Goal: Task Accomplishment & Management: Use online tool/utility

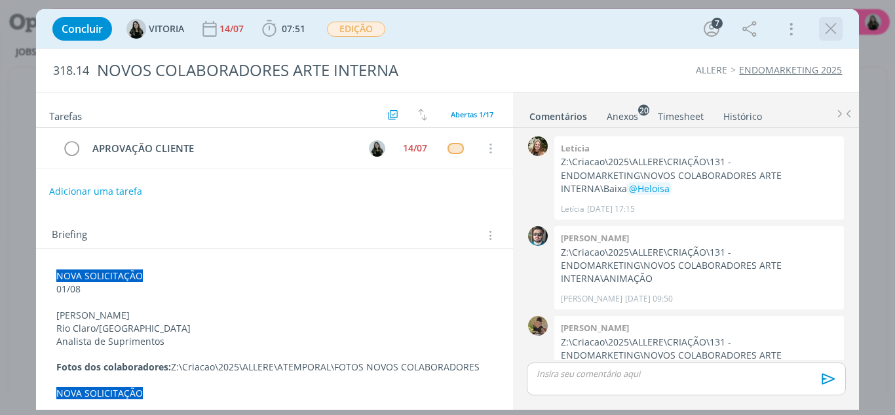
scroll to position [334, 0]
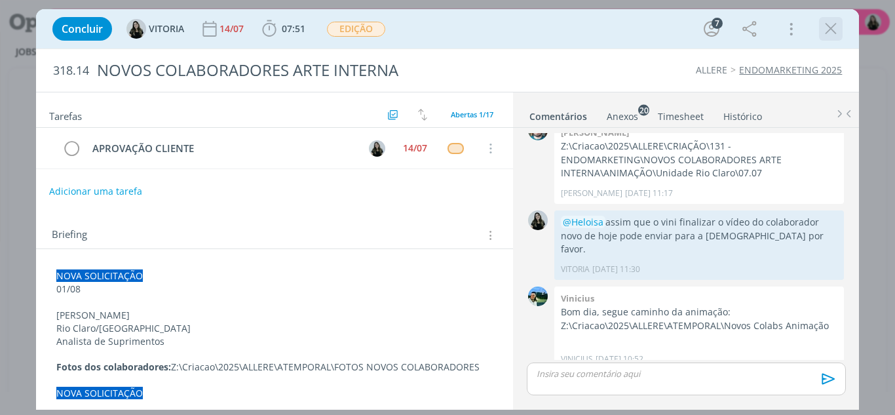
click at [825, 33] on icon "dialog" at bounding box center [831, 29] width 20 height 20
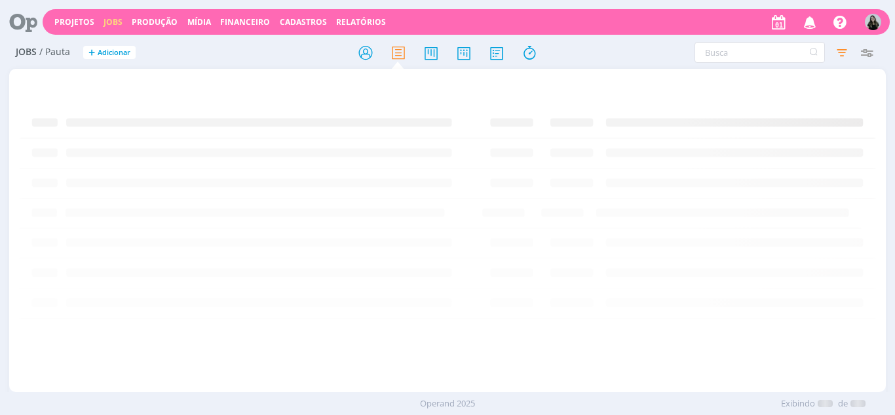
click at [815, 26] on icon "button" at bounding box center [810, 21] width 23 height 22
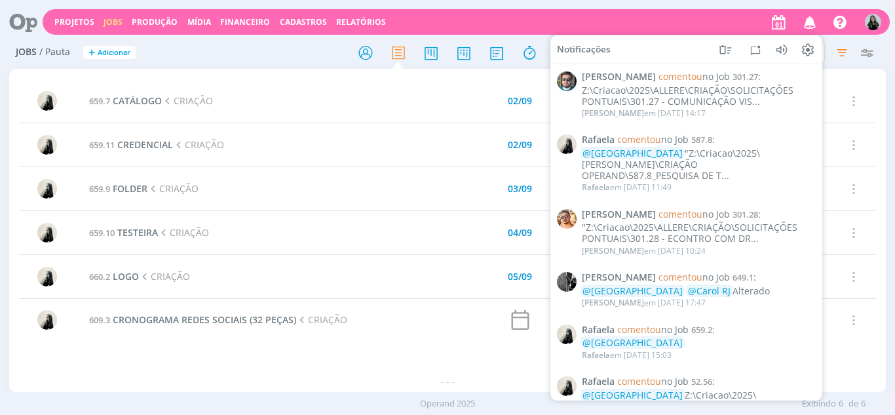
drag, startPoint x: 275, startPoint y: 60, endPoint x: 258, endPoint y: 11, distance: 51.6
click at [275, 60] on h2 "Jobs / Pauta + Adicionar" at bounding box center [155, 51] width 279 height 28
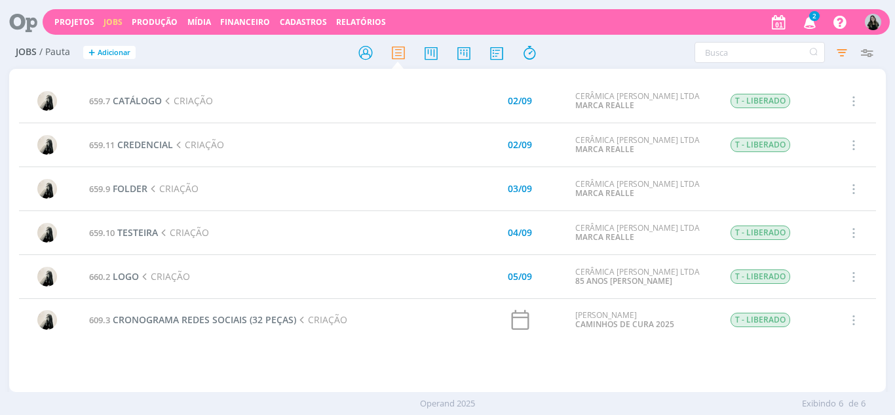
click at [810, 18] on span "2" at bounding box center [814, 16] width 10 height 10
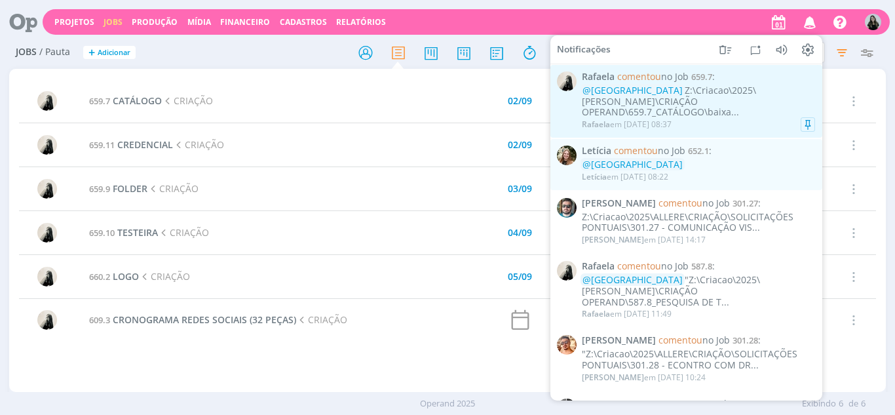
click at [708, 118] on div "[PERSON_NAME] em [DATE] 08:37" at bounding box center [698, 124] width 233 height 13
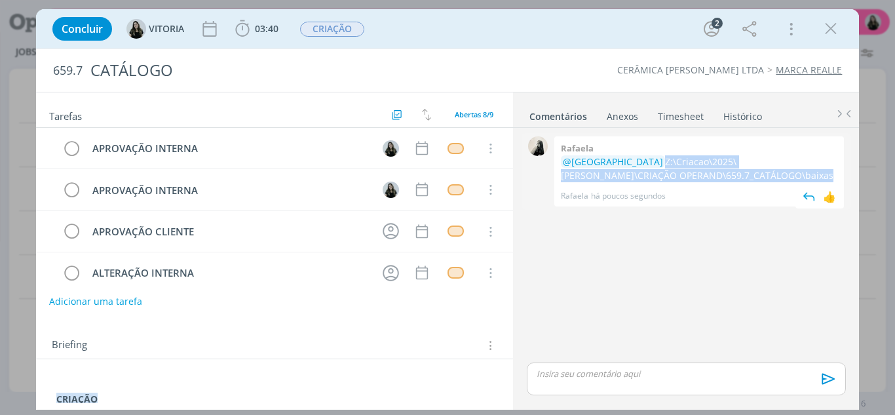
drag, startPoint x: 608, startPoint y: 161, endPoint x: 724, endPoint y: 181, distance: 117.7
click at [724, 181] on p "@[GEOGRAPHIC_DATA] Z:\Criacao\2025\[PERSON_NAME]\CRIAÇÃO OPERAND\659.7_CATÁLOGO…" at bounding box center [699, 168] width 277 height 27
copy p "Z:\Criacao\2025\[PERSON_NAME]\CRIAÇÃO OPERAND\659.7_CATÁLOGO\baixas"
drag, startPoint x: 834, startPoint y: 26, endPoint x: 783, endPoint y: 37, distance: 52.2
click at [832, 26] on icon "dialog" at bounding box center [831, 29] width 20 height 20
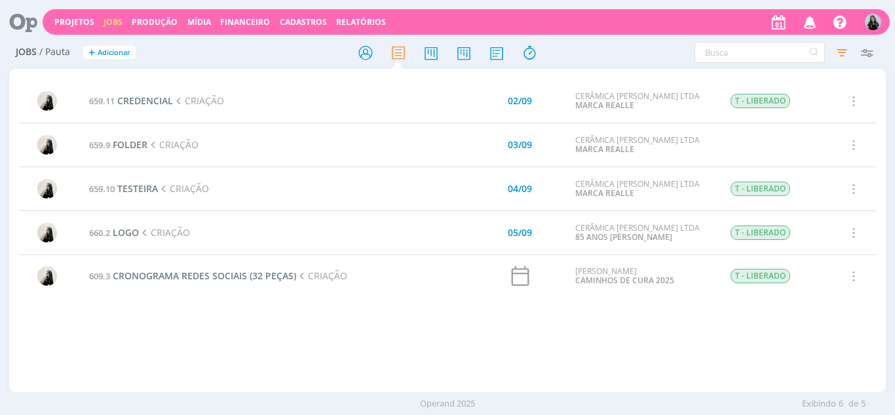
click at [811, 26] on icon "button" at bounding box center [810, 21] width 23 height 22
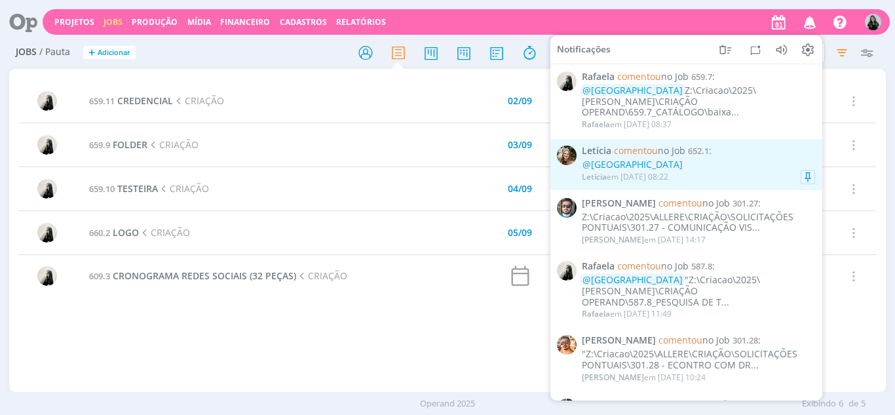
click at [682, 159] on div "@[GEOGRAPHIC_DATA]" at bounding box center [698, 164] width 233 height 11
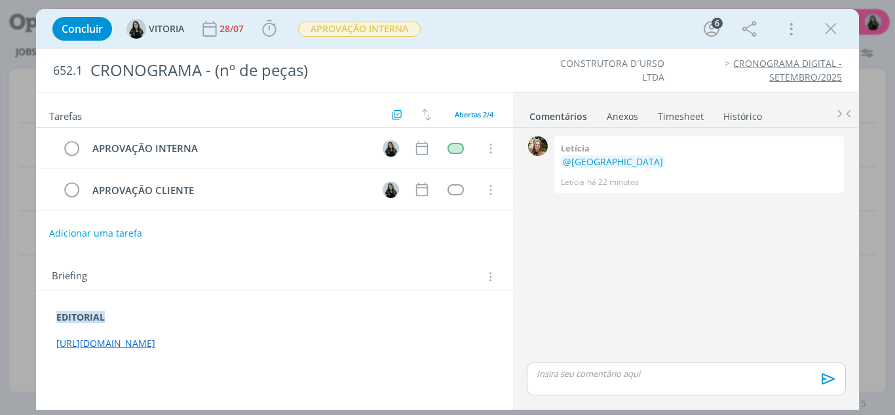
click at [155, 347] on link "[URL][DOMAIN_NAME]" at bounding box center [105, 343] width 99 height 12
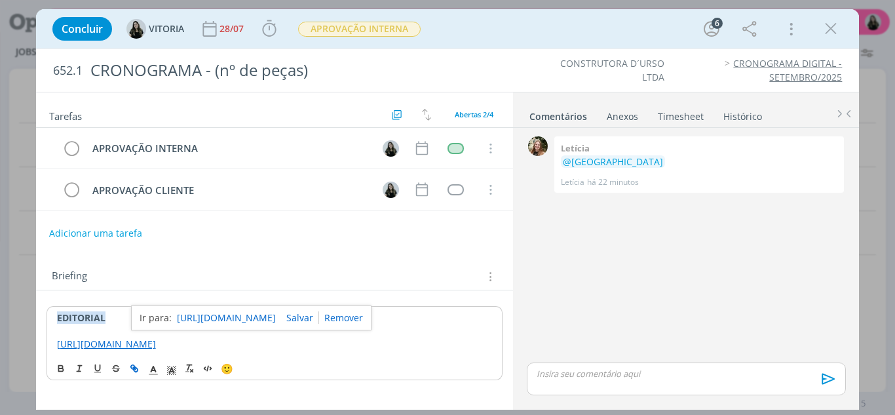
click at [238, 311] on link "[URL][DOMAIN_NAME]" at bounding box center [226, 317] width 99 height 17
click at [827, 29] on icon "dialog" at bounding box center [831, 29] width 20 height 20
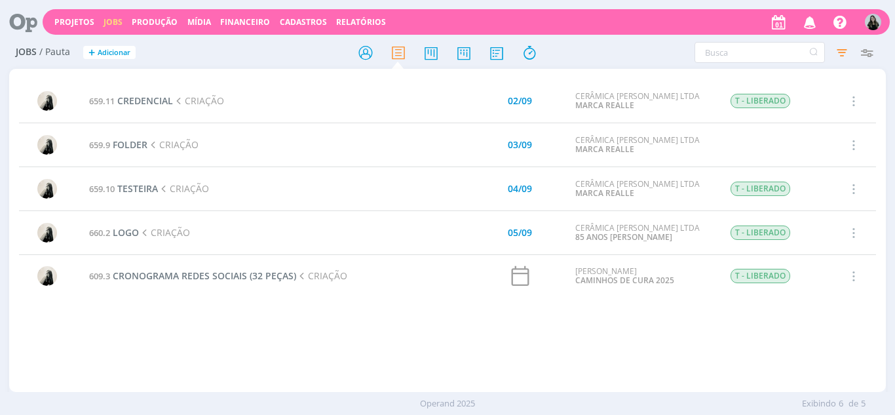
click at [813, 25] on icon "button" at bounding box center [810, 21] width 23 height 22
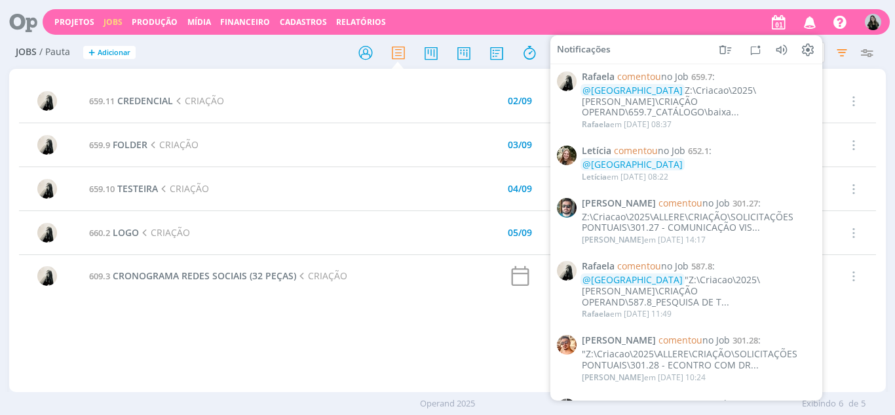
click at [309, 54] on div at bounding box center [447, 53] width 292 height 24
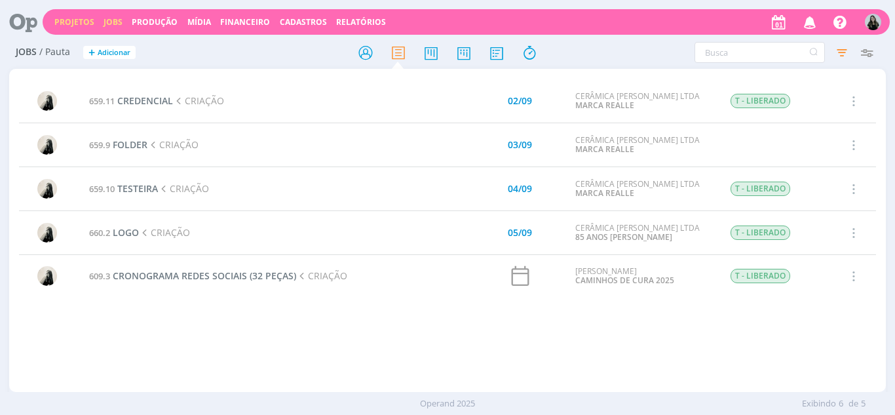
click at [73, 21] on link "Projetos" at bounding box center [74, 21] width 40 height 11
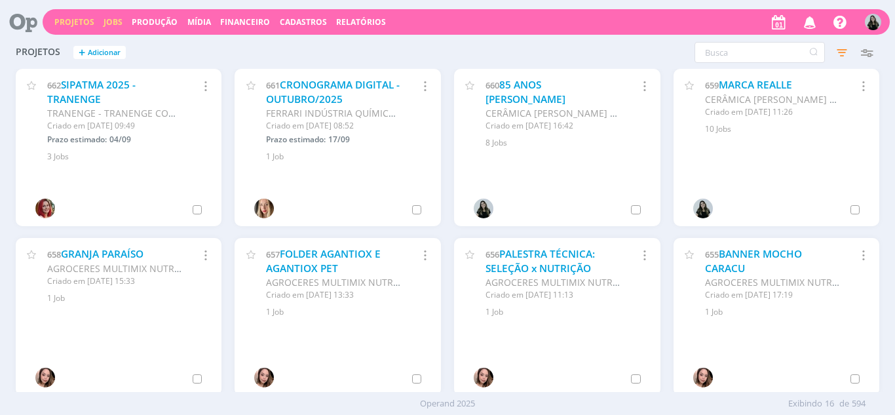
click at [116, 20] on link "Jobs" at bounding box center [113, 21] width 19 height 11
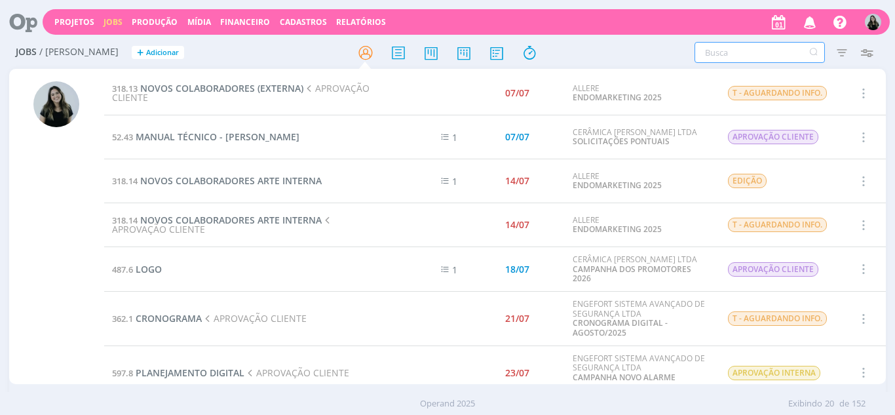
click at [765, 55] on input "text" at bounding box center [760, 52] width 130 height 21
type input "folder"
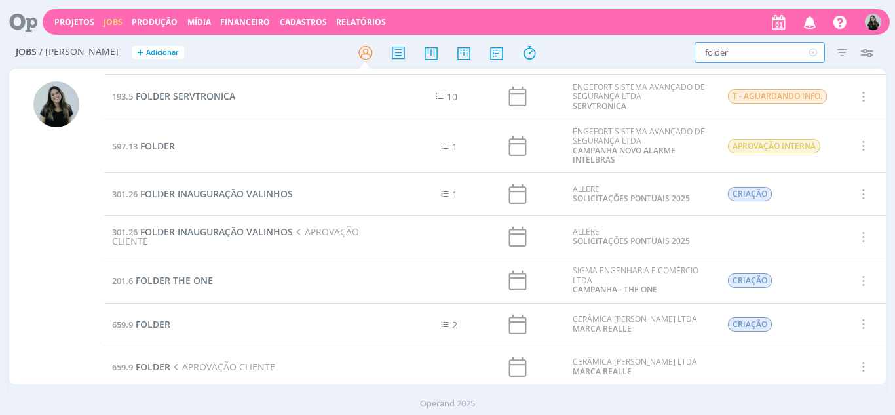
scroll to position [66, 0]
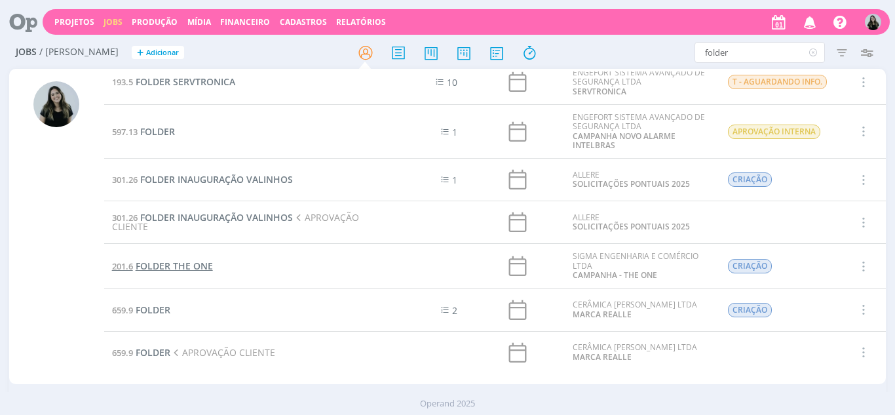
click at [207, 270] on span "FOLDER THE ONE" at bounding box center [174, 266] width 77 height 12
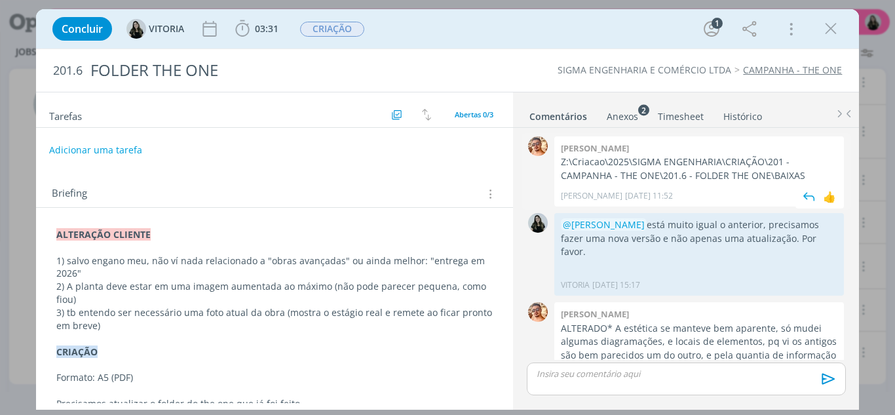
click at [666, 165] on p "Z:\Criacao\2025\SIGMA ENGENHARIA\CRIAÇÃO\201 - CAMPANHA - THE ONE\201.6 - FOLDE…" at bounding box center [699, 168] width 277 height 27
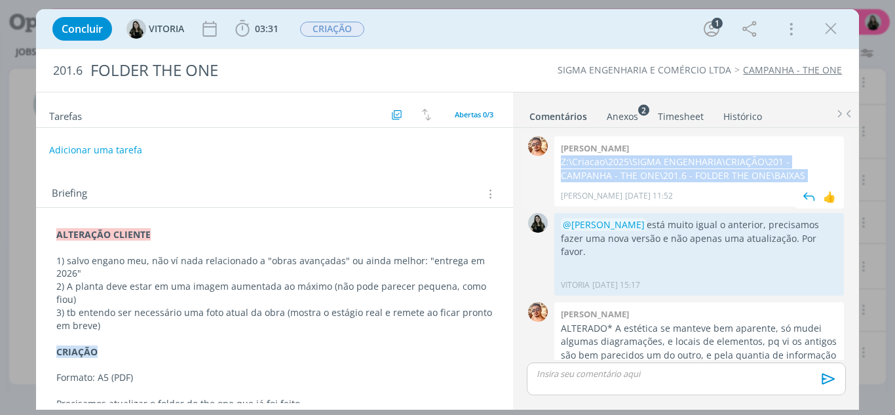
click at [666, 165] on p "Z:\Criacao\2025\SIGMA ENGENHARIA\CRIAÇÃO\201 - CAMPANHA - THE ONE\201.6 - FOLDE…" at bounding box center [699, 168] width 277 height 27
copy p "Z:\Criacao\2025\SIGMA ENGENHARIA\CRIAÇÃO\201 - CAMPANHA - THE ONE\201.6 - FOLDE…"
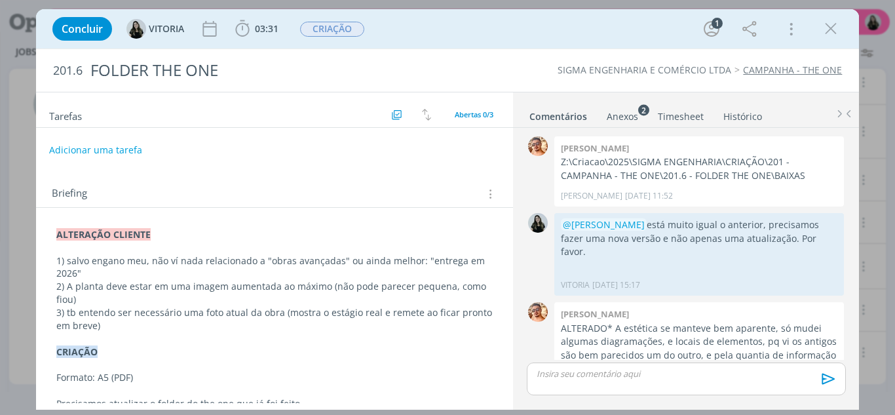
click at [568, 10] on div "Concluir [GEOGRAPHIC_DATA] 03:31 Iniciar Apontar Data * [DATE] Horas * 00:00 Ta…" at bounding box center [448, 28] width 824 height 39
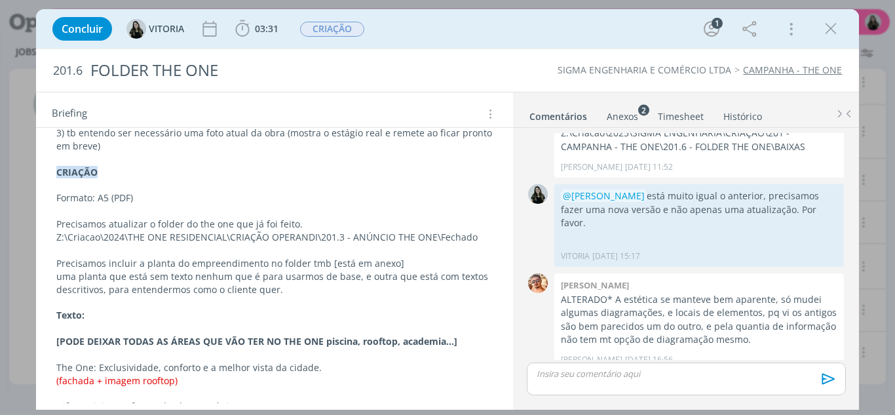
scroll to position [197, 0]
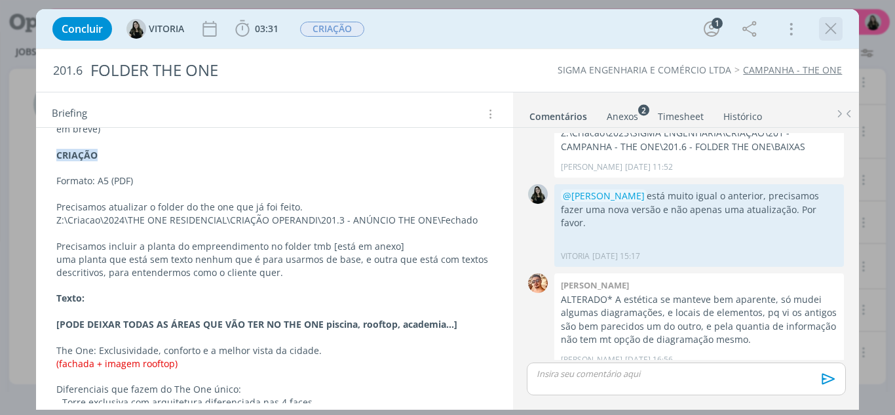
click at [826, 30] on icon "dialog" at bounding box center [831, 29] width 20 height 20
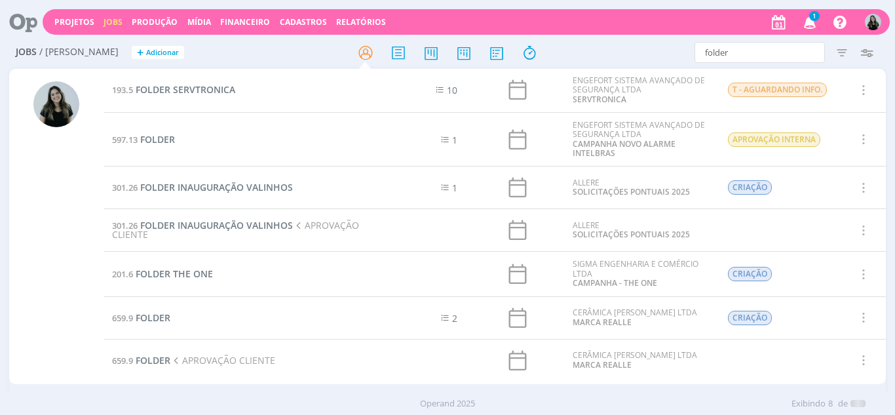
scroll to position [66, 0]
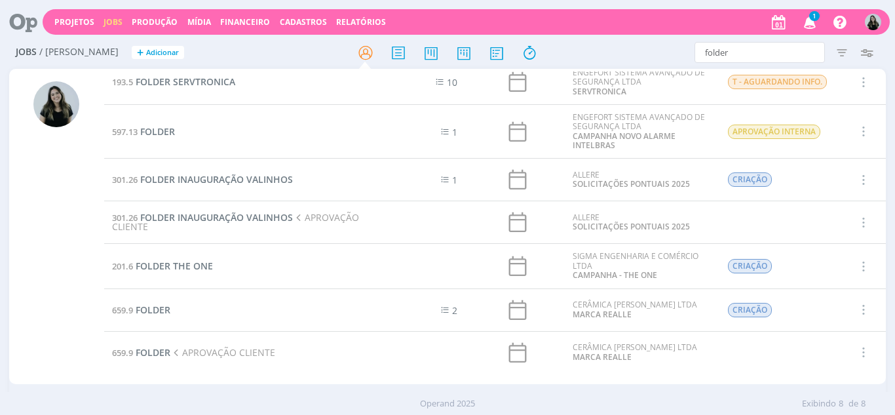
click at [817, 23] on icon "button" at bounding box center [810, 21] width 23 height 22
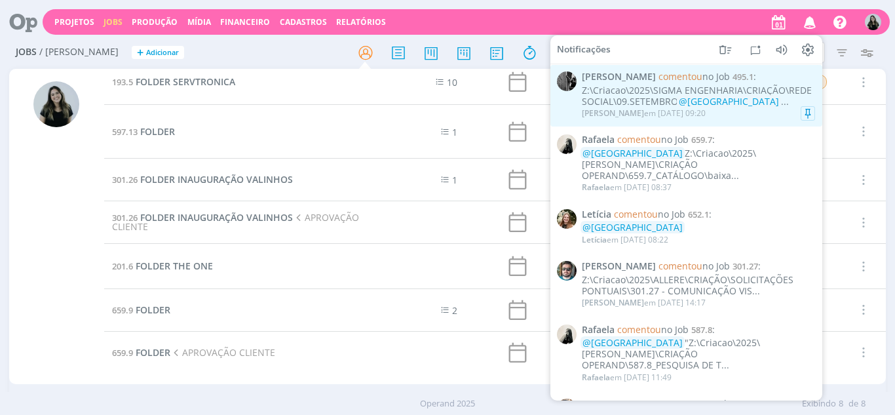
click at [758, 107] on div "[PERSON_NAME] em [DATE] 09:20" at bounding box center [698, 113] width 233 height 13
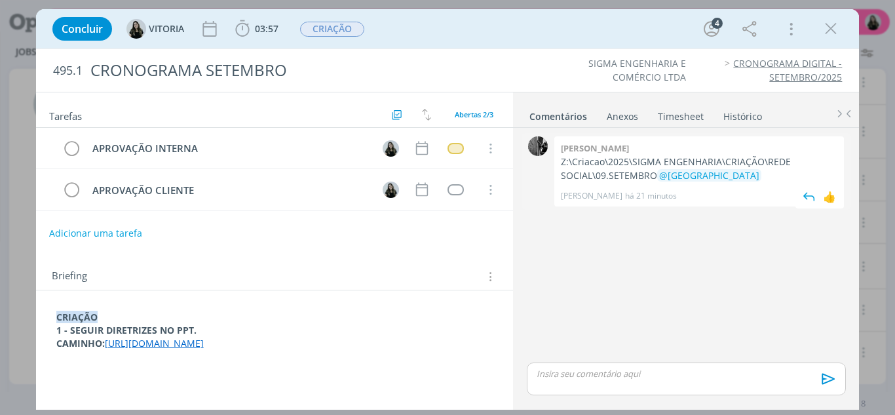
drag, startPoint x: 560, startPoint y: 161, endPoint x: 659, endPoint y: 175, distance: 100.0
click at [659, 175] on div "[PERSON_NAME]:\Criacao\2025\SIGMA ENGENHARIA\CRIAÇÃO\REDE SOCIAL\09.SETEMBRO @[…" at bounding box center [699, 171] width 290 height 70
click at [204, 349] on link "[URL][DOMAIN_NAME]" at bounding box center [154, 343] width 99 height 12
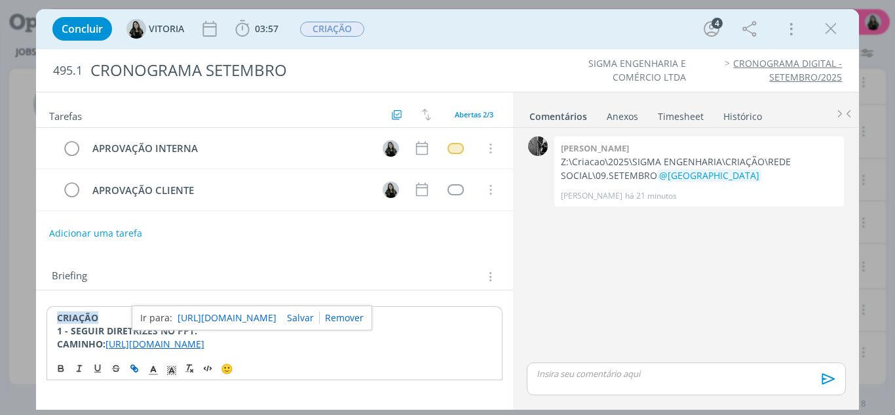
click at [221, 309] on link "[URL][DOMAIN_NAME]" at bounding box center [227, 317] width 99 height 17
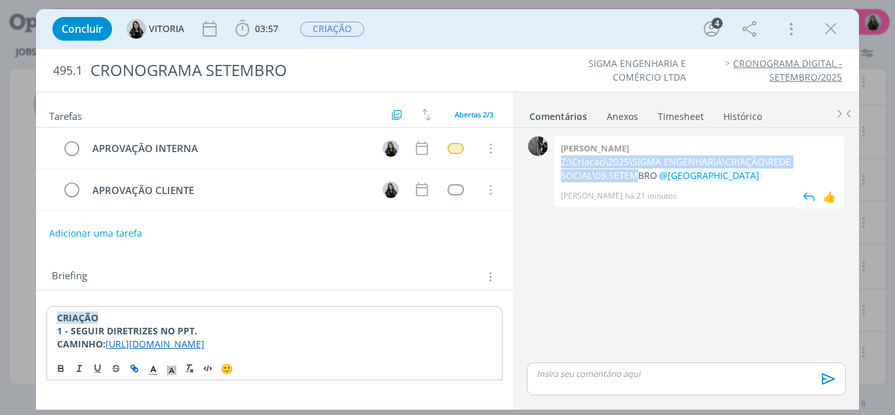
drag, startPoint x: 560, startPoint y: 165, endPoint x: 640, endPoint y: 172, distance: 80.3
click at [640, 172] on div "[PERSON_NAME]:\Criacao\2025\SIGMA ENGENHARIA\CRIAÇÃO\REDE SOCIAL\09.SETEMBRO @[…" at bounding box center [699, 171] width 290 height 70
drag, startPoint x: 628, startPoint y: 170, endPoint x: 551, endPoint y: 160, distance: 78.0
click at [551, 160] on div "0 [PERSON_NAME]:\Criacao\2025\SIGMA ENGENHARIA\CRIAÇÃO\REDE SOCIAL\09.SETEMBRO …" at bounding box center [686, 171] width 329 height 77
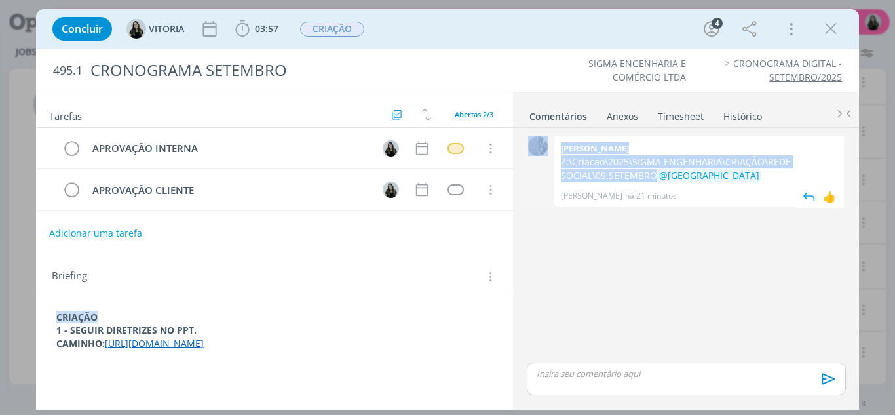
click at [559, 178] on div "[PERSON_NAME]:\Criacao\2025\SIGMA ENGENHARIA\CRIAÇÃO\REDE SOCIAL\09.SETEMBRO @[…" at bounding box center [699, 171] width 290 height 70
drag, startPoint x: 558, startPoint y: 156, endPoint x: 655, endPoint y: 178, distance: 99.4
click at [655, 178] on div "[PERSON_NAME]:\Criacao\2025\SIGMA ENGENHARIA\CRIAÇÃO\REDE SOCIAL\09.SETEMBRO @[…" at bounding box center [699, 171] width 290 height 70
copy p "Z:\Criacao\2025\SIGMA ENGENHARIA\CRIAÇÃO\REDE SOCIAL\09.SETEMBRO"
